Goal: Check status

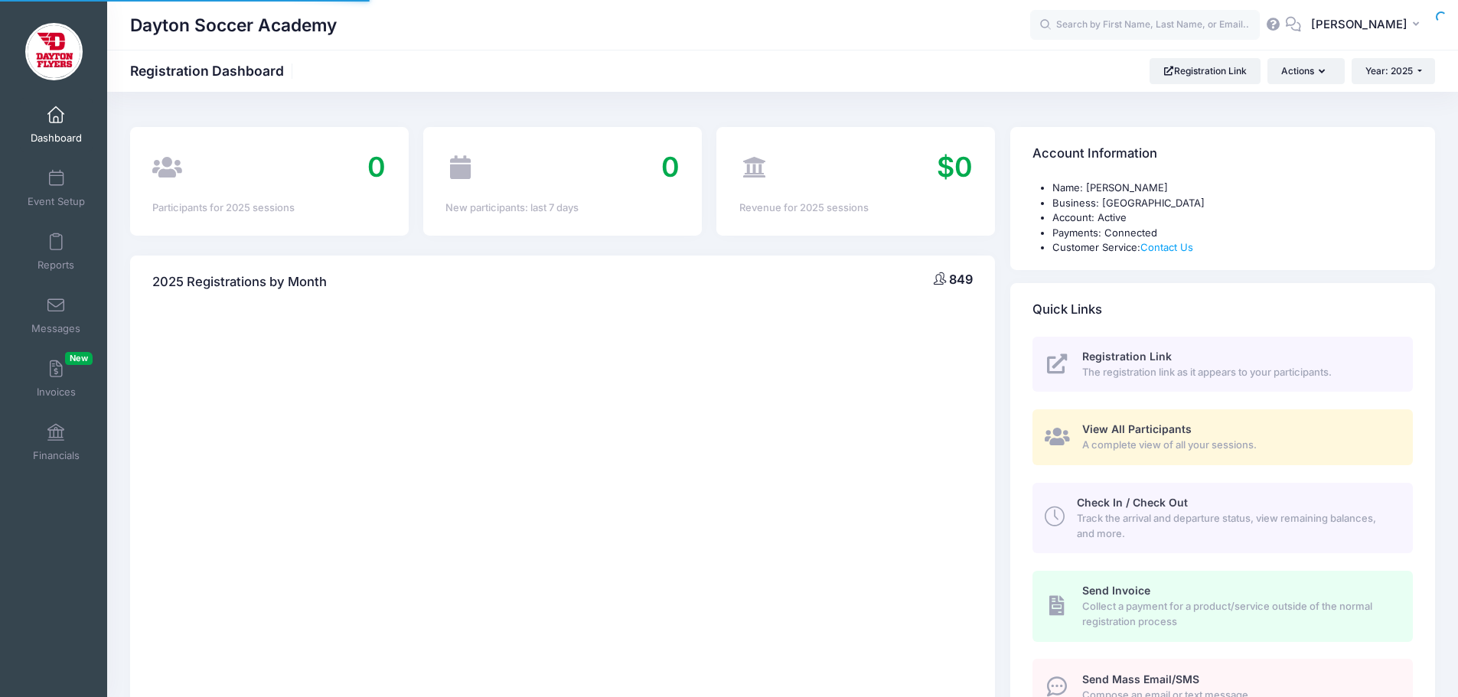
select select
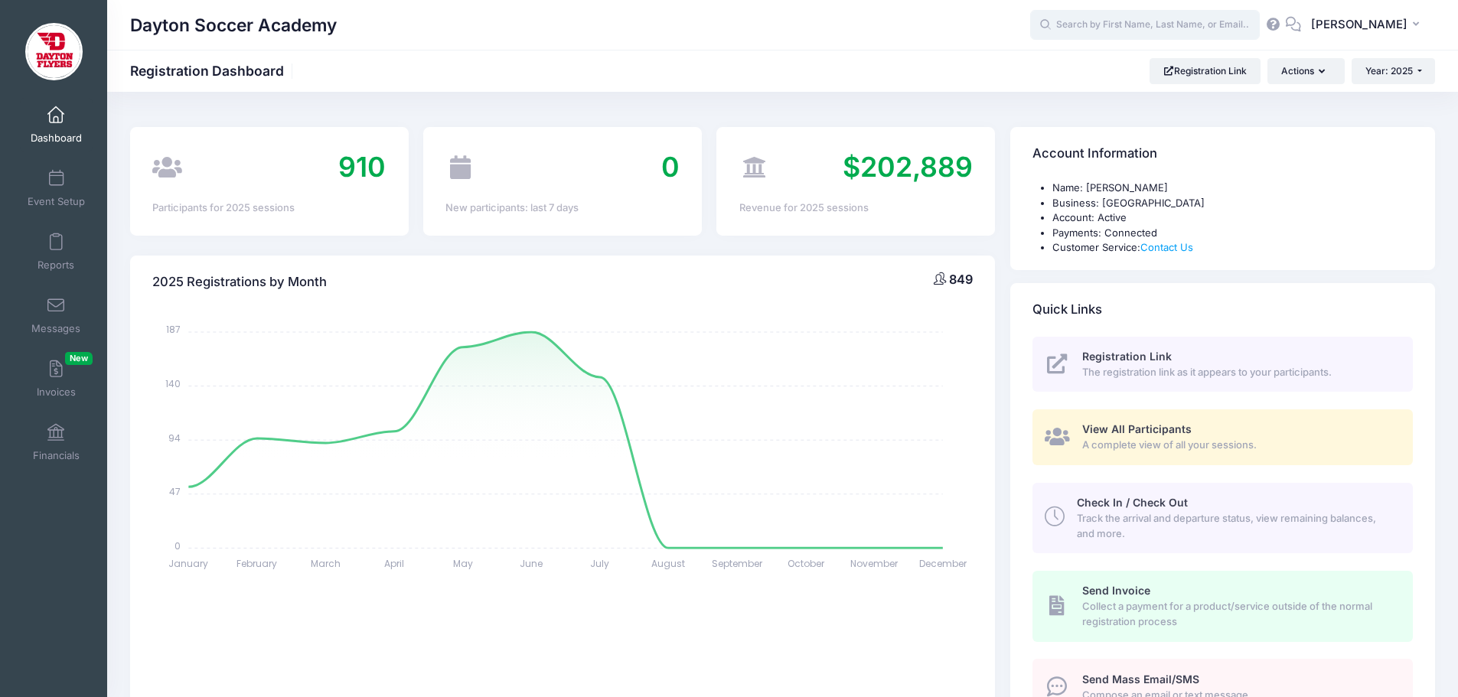
click at [1103, 26] on input "text" at bounding box center [1145, 25] width 230 height 31
click at [1141, 82] on p "June ID Camp: BOTH Days on Jun-07, 2025" at bounding box center [1173, 83] width 252 height 15
type input "Gabe Memering (June ID Camp: BOTH Days, Jun-07, 2025)"
